Goal: Task Accomplishment & Management: Use online tool/utility

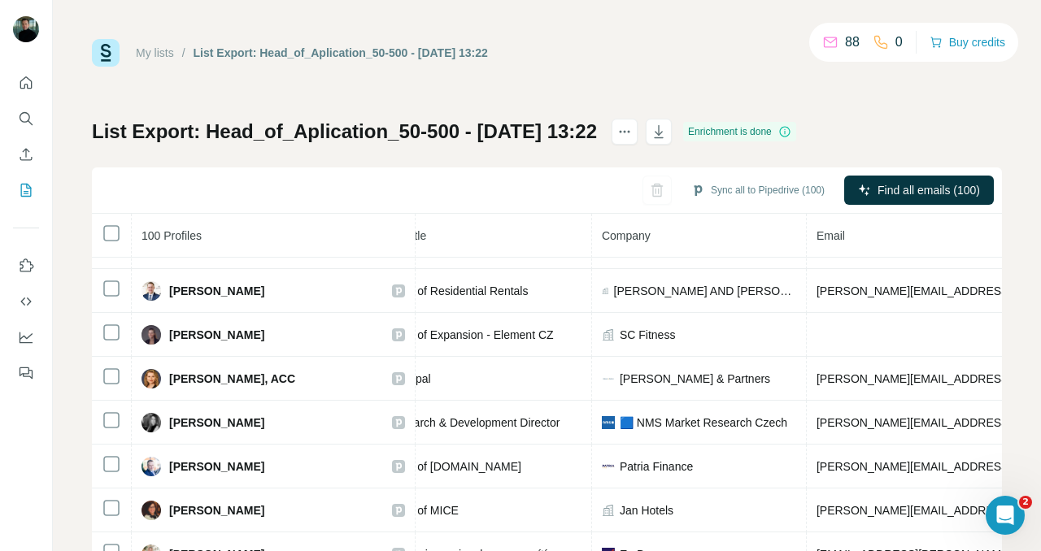
scroll to position [255, 230]
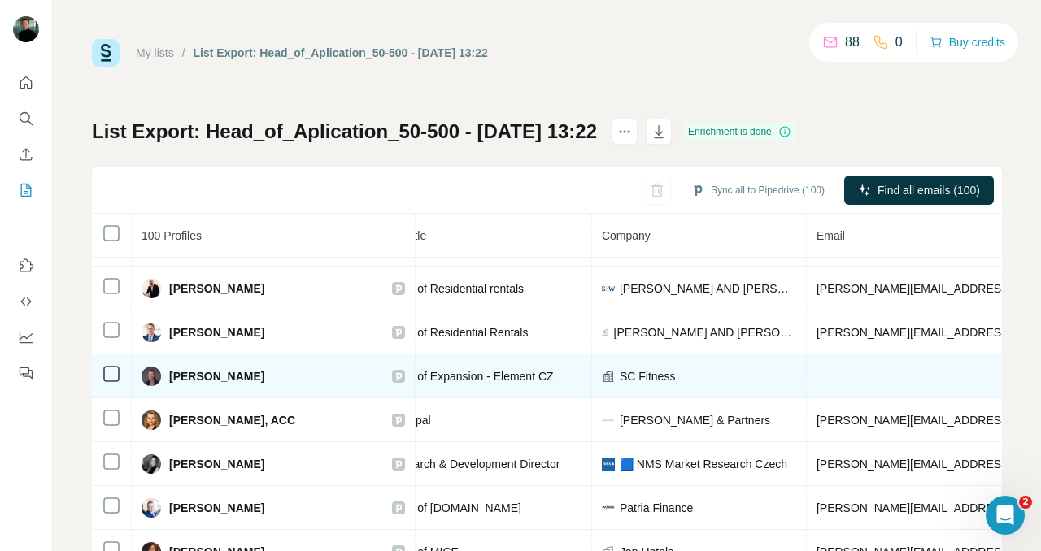
click at [814, 372] on td at bounding box center [1054, 377] width 494 height 44
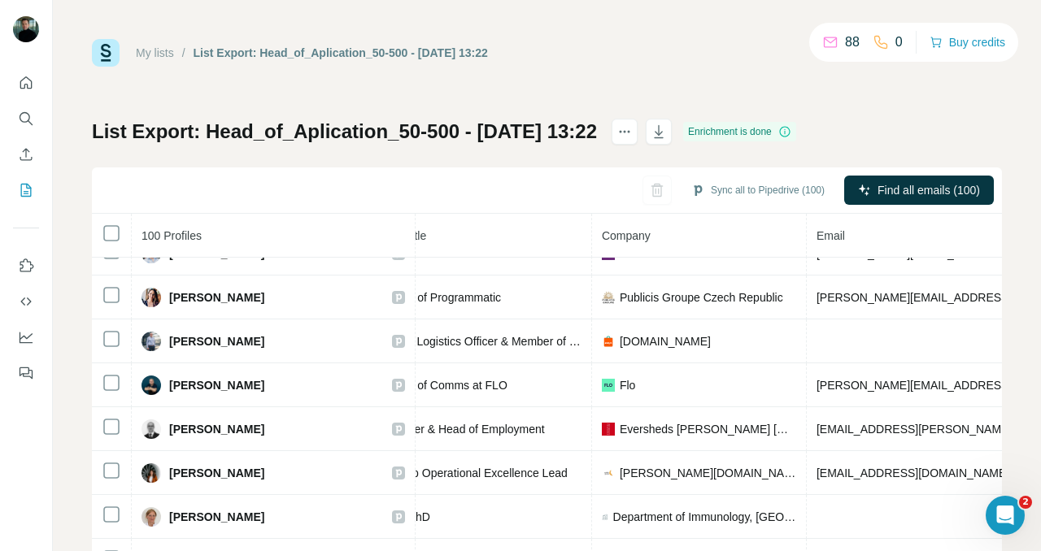
scroll to position [869, 230]
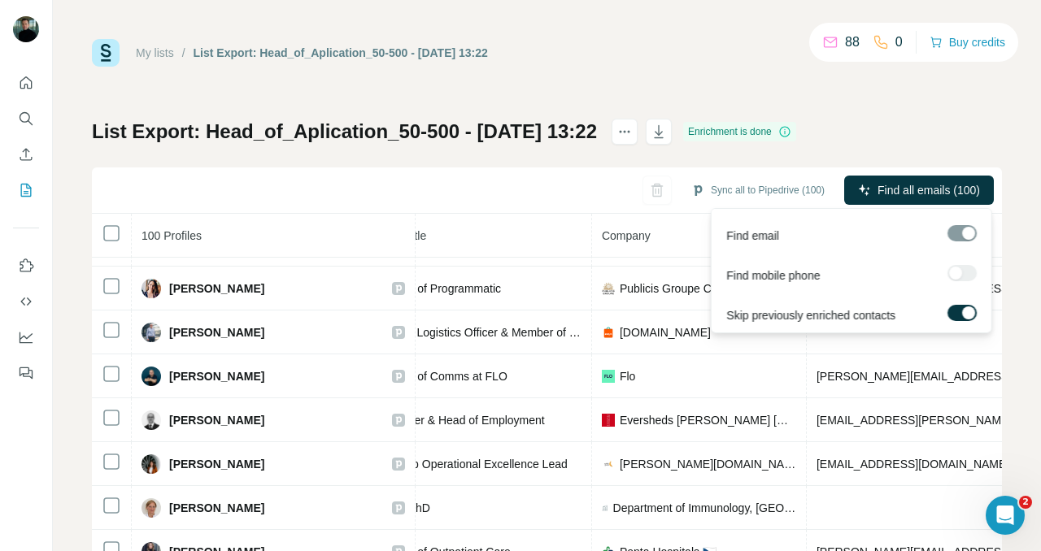
click at [962, 233] on div at bounding box center [962, 233] width 29 height 16
click at [894, 190] on span "Find all emails (100)" at bounding box center [929, 190] width 102 height 16
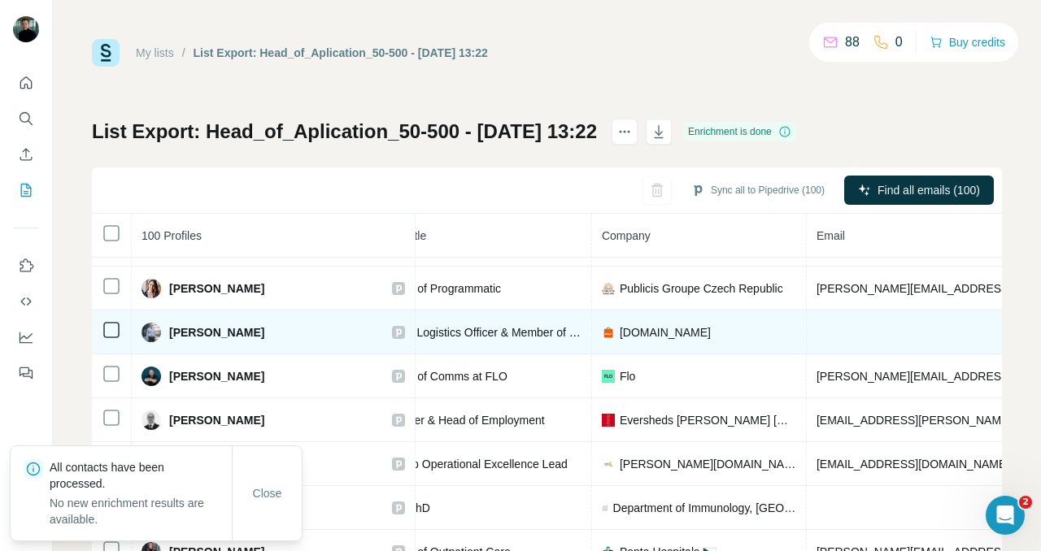
click at [826, 332] on td at bounding box center [1054, 333] width 494 height 44
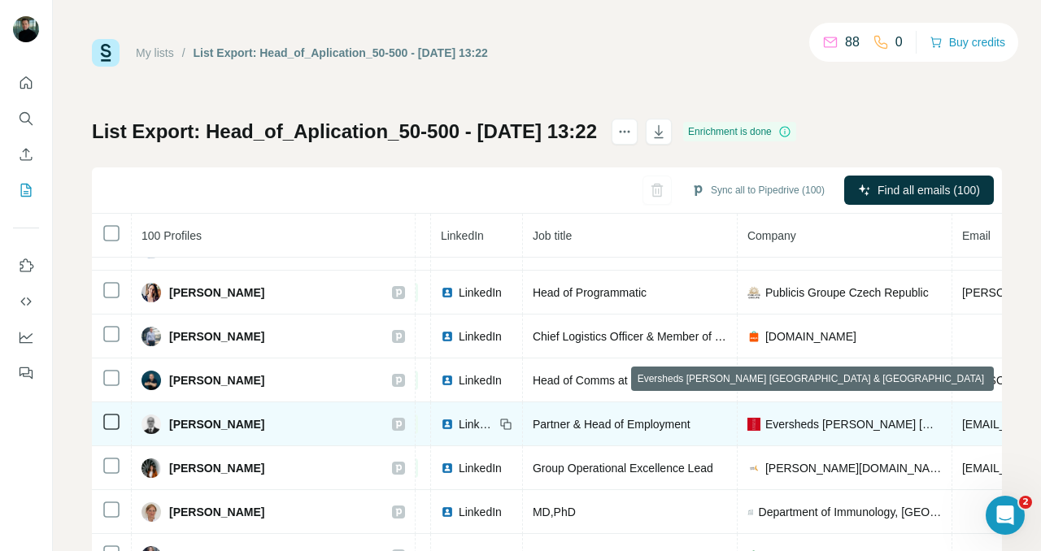
scroll to position [845, 85]
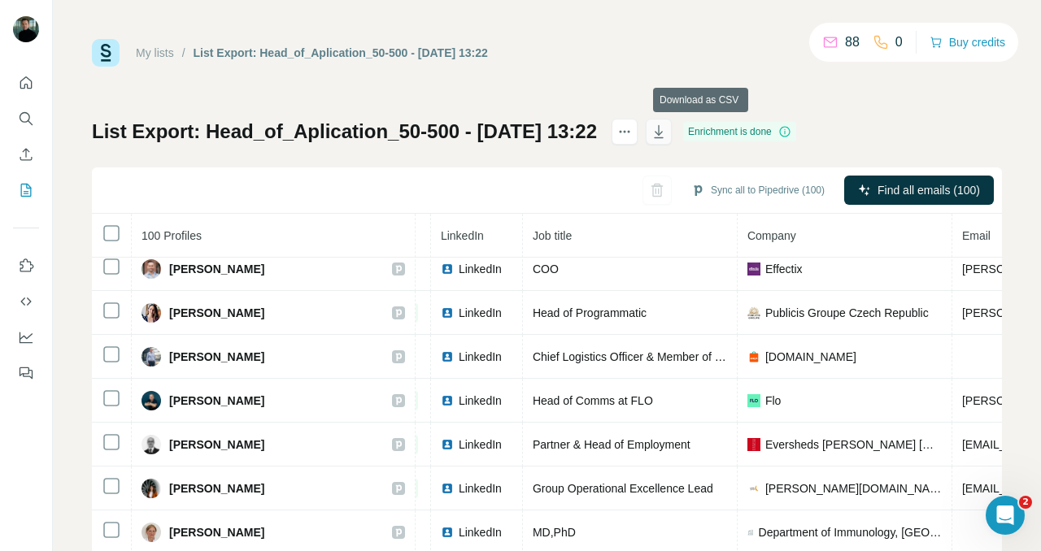
click at [667, 137] on icon "button" at bounding box center [659, 132] width 16 height 16
click at [647, 9] on div "My lists / List Export: Head_of_Aplication_50-500 - [DATE] 13:22 88 0 Buy credi…" at bounding box center [547, 275] width 988 height 551
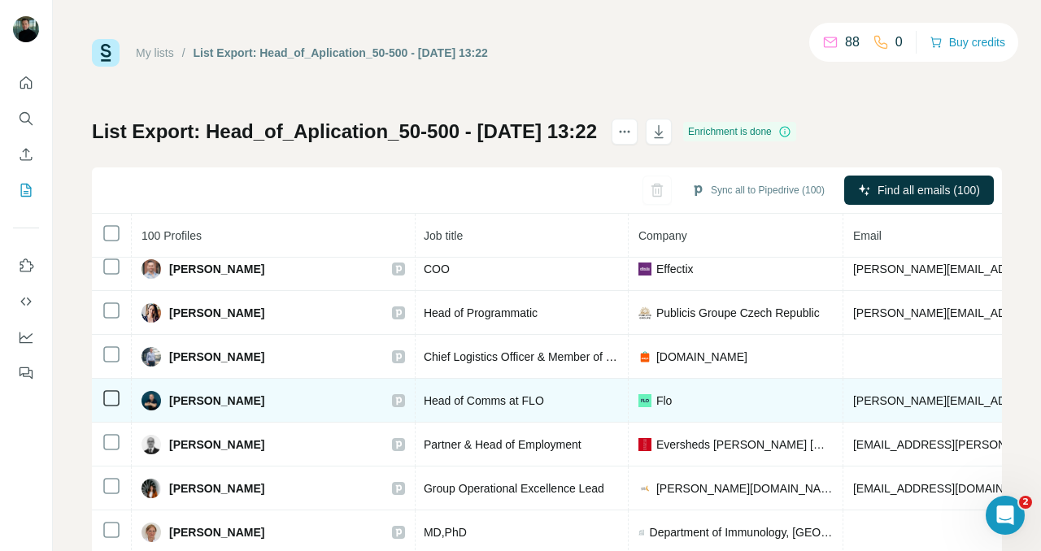
scroll to position [845, 241]
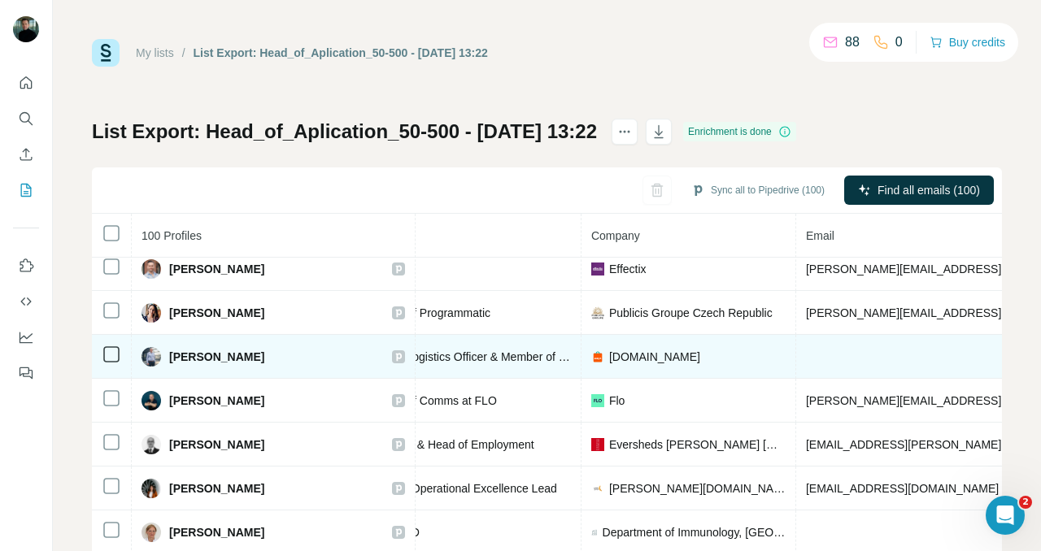
click at [796, 363] on td at bounding box center [1043, 357] width 494 height 44
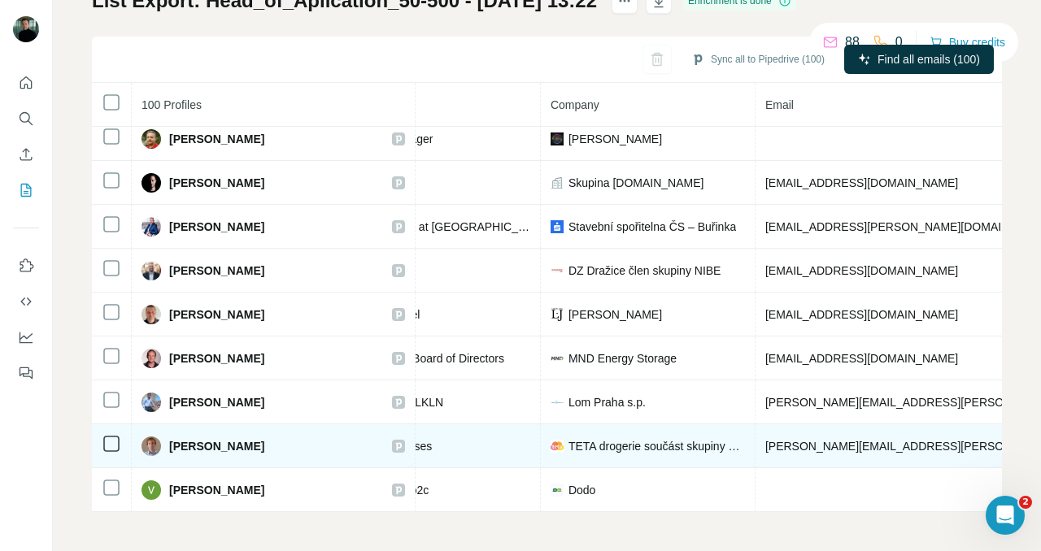
scroll to position [4006, 269]
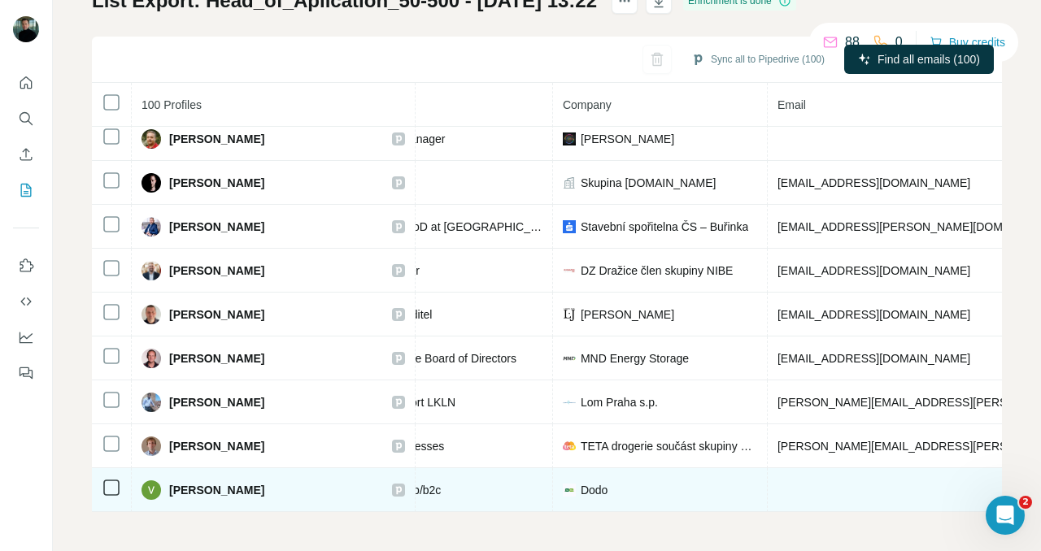
click at [768, 484] on td at bounding box center [1015, 490] width 494 height 44
click at [768, 481] on td at bounding box center [1015, 490] width 494 height 44
